Goal: Find specific page/section: Find specific page/section

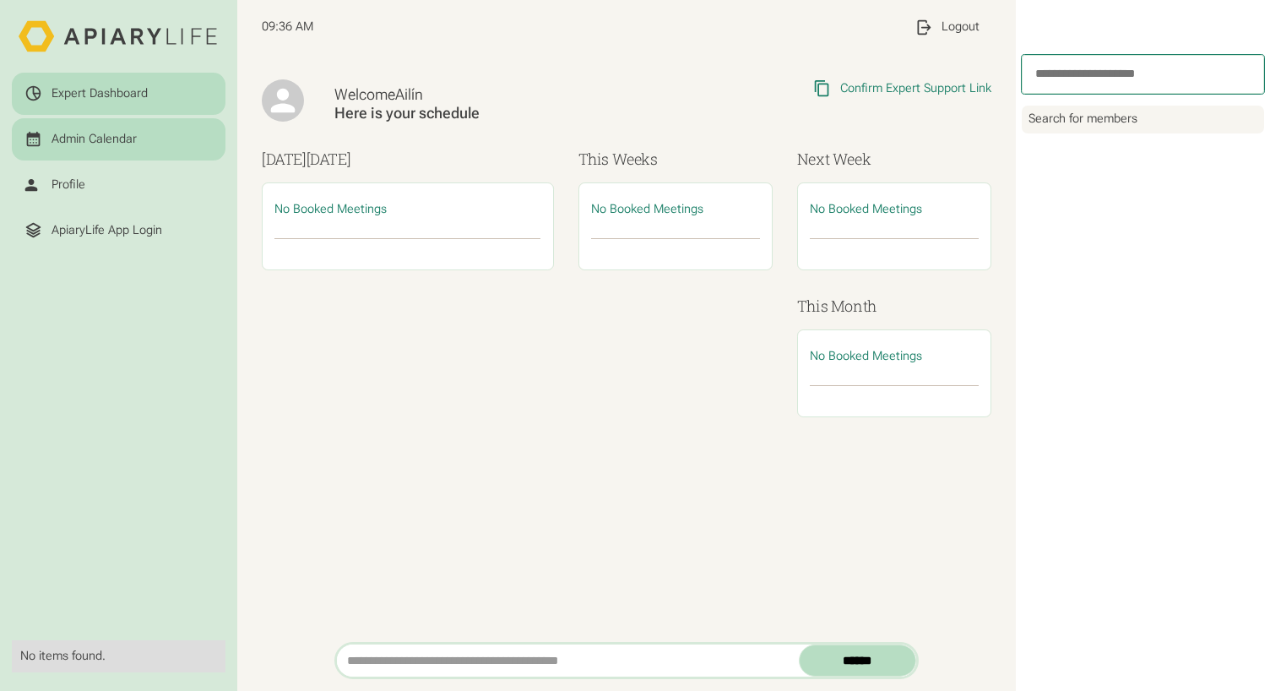
click at [127, 120] on link "Admin Calendar" at bounding box center [118, 139] width 213 height 42
